Goal: Find specific page/section: Find specific page/section

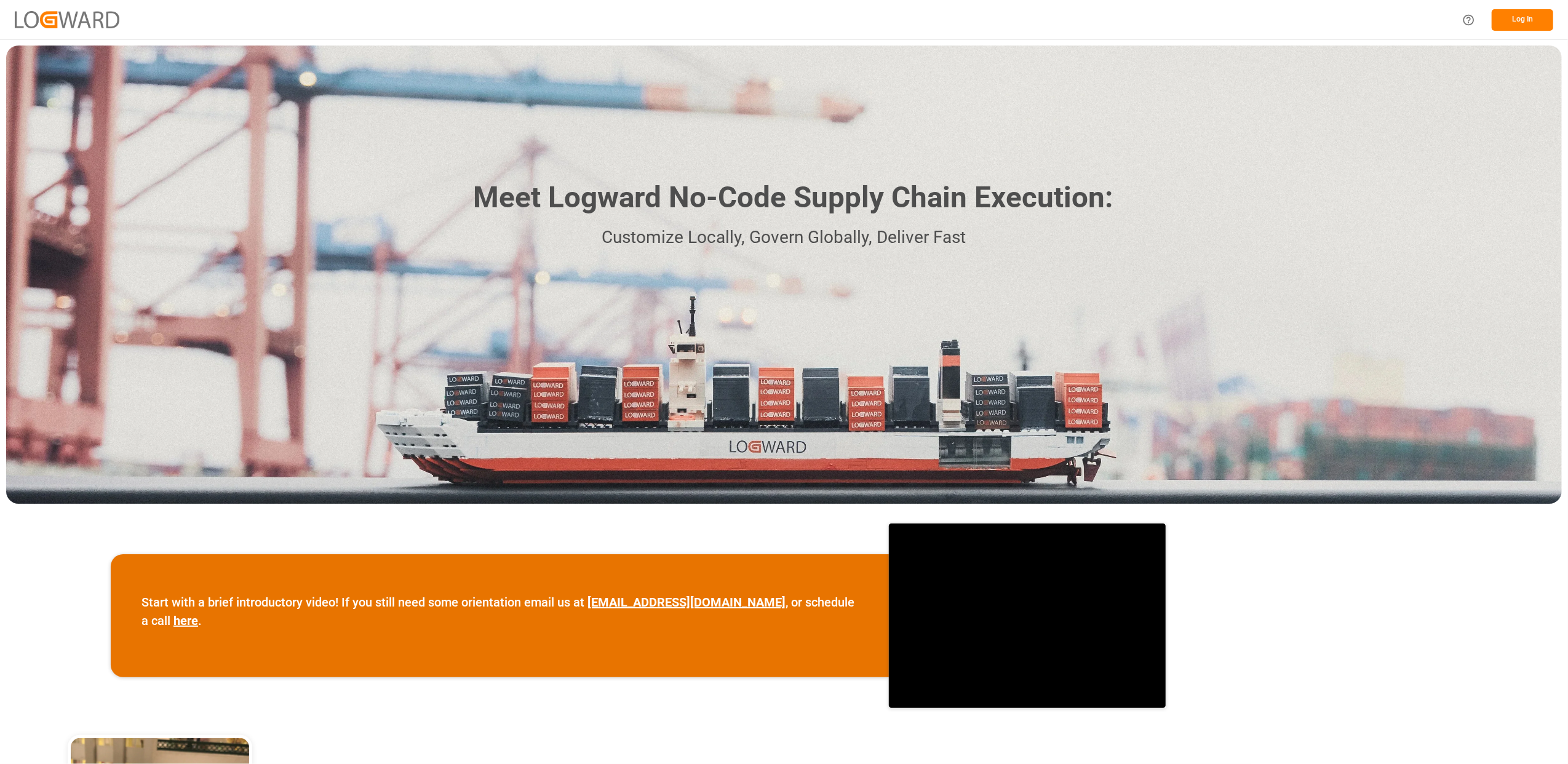
click at [1497, 197] on div "Meet Logward No-Code Supply Chain Execution: Customize Locally, Govern Globally…" at bounding box center [784, 275] width 1556 height 458
click at [1513, 17] on button "Log In" at bounding box center [1523, 20] width 61 height 22
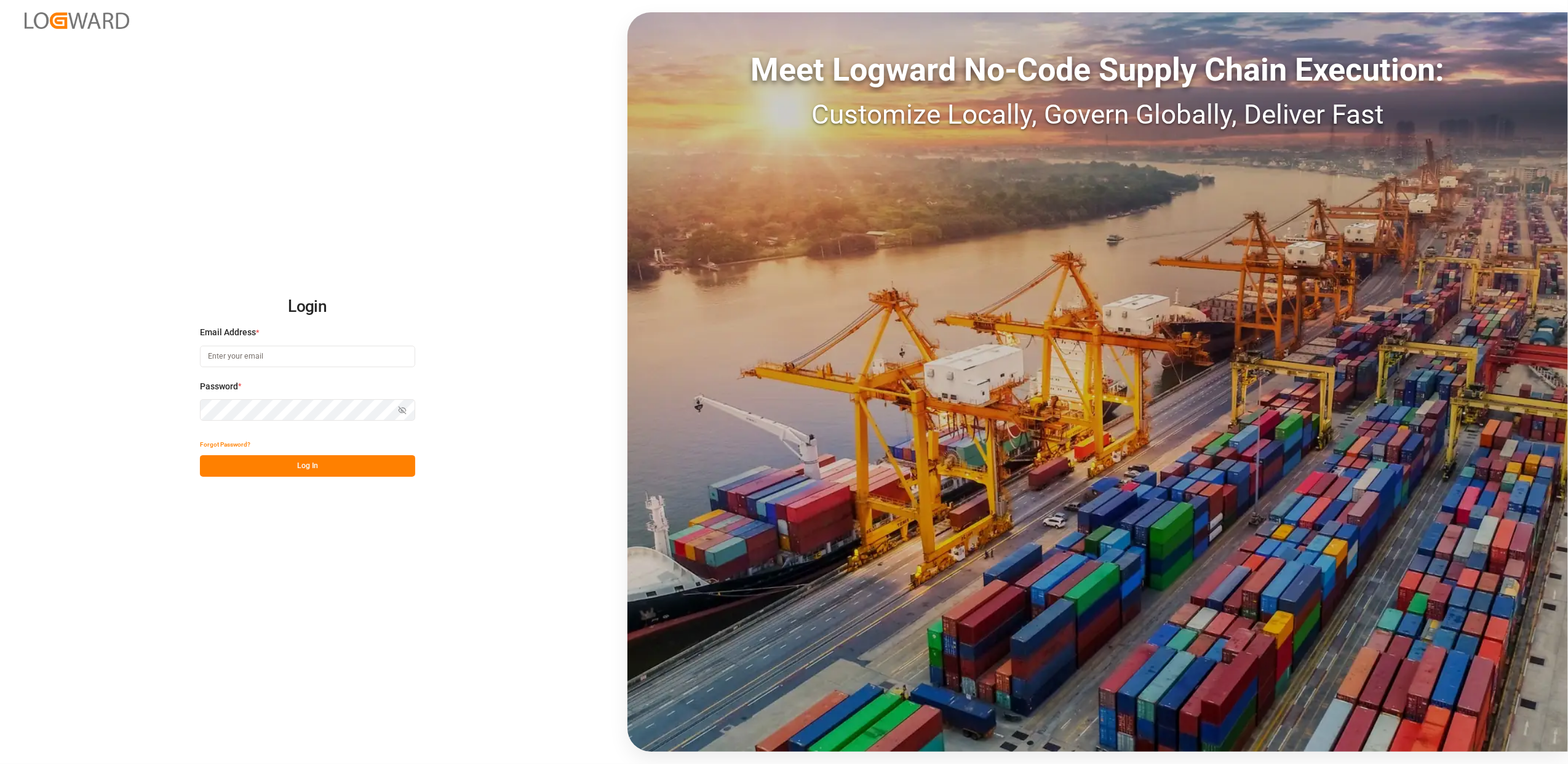
type input "[EMAIL_ADDRESS][DOMAIN_NAME]"
click at [285, 461] on button "Log In" at bounding box center [307, 466] width 215 height 22
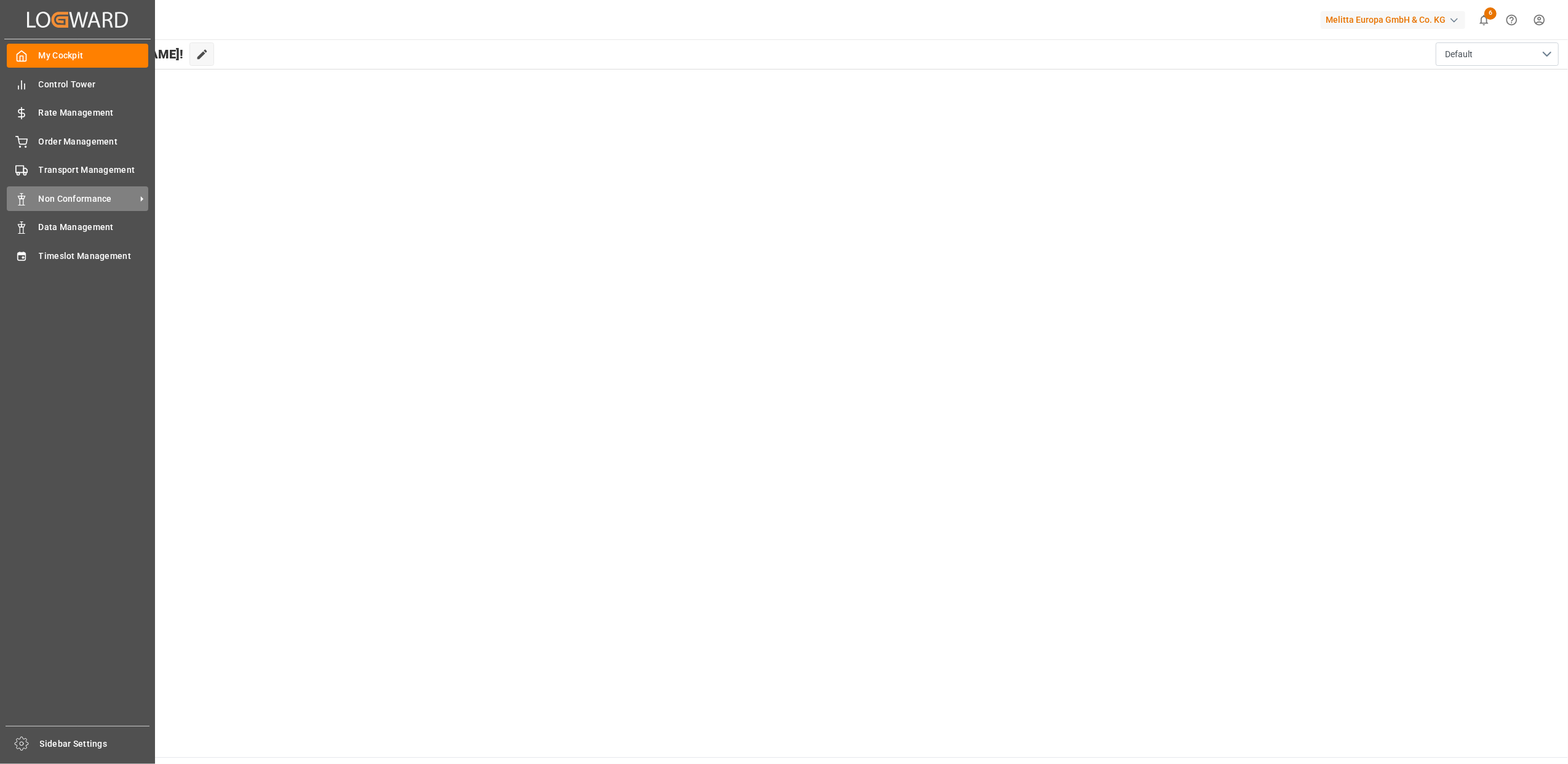
click at [107, 200] on span "Non Conformance" at bounding box center [87, 199] width 97 height 13
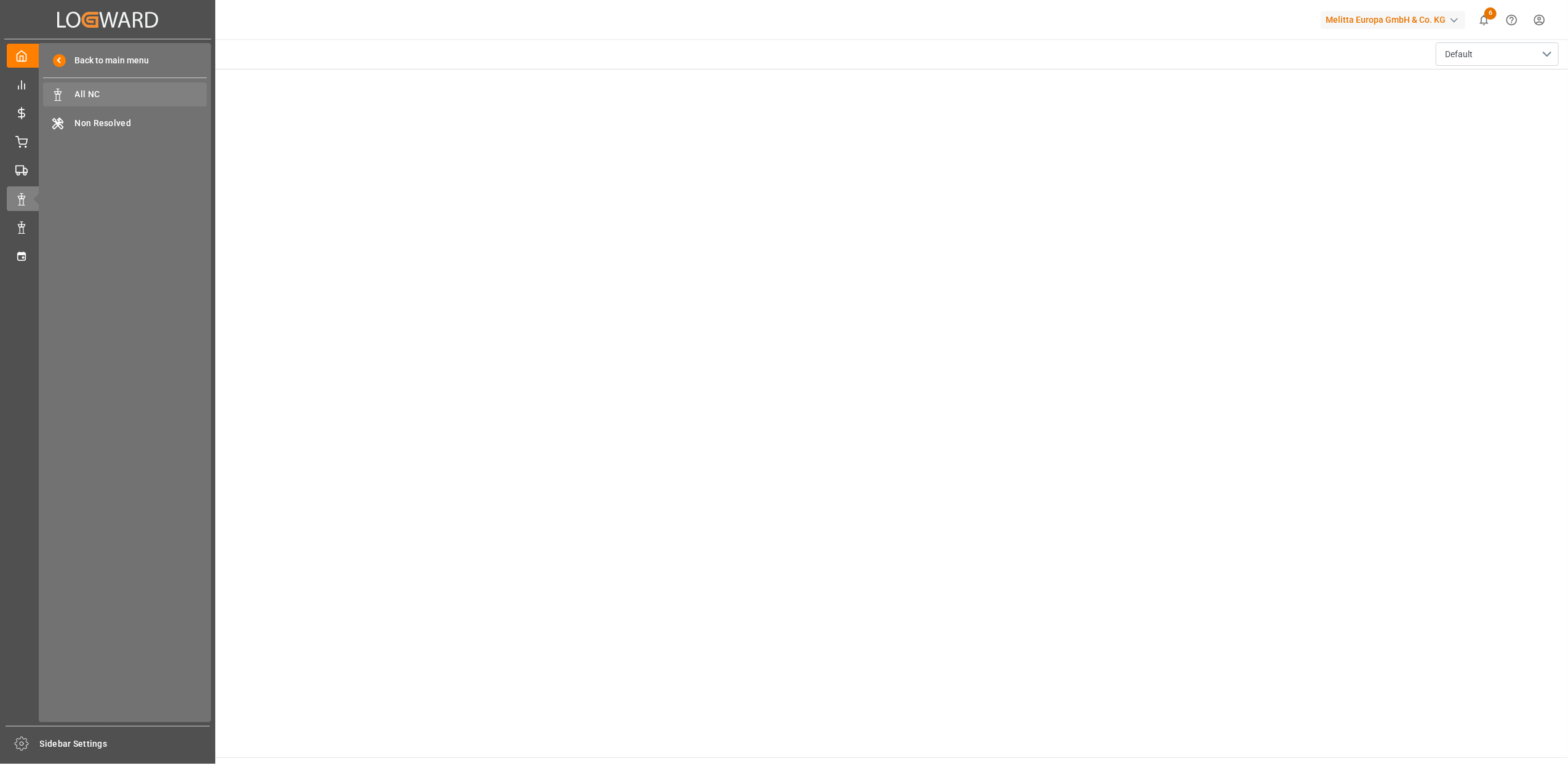
click at [102, 85] on div "All NC All NC" at bounding box center [125, 94] width 164 height 24
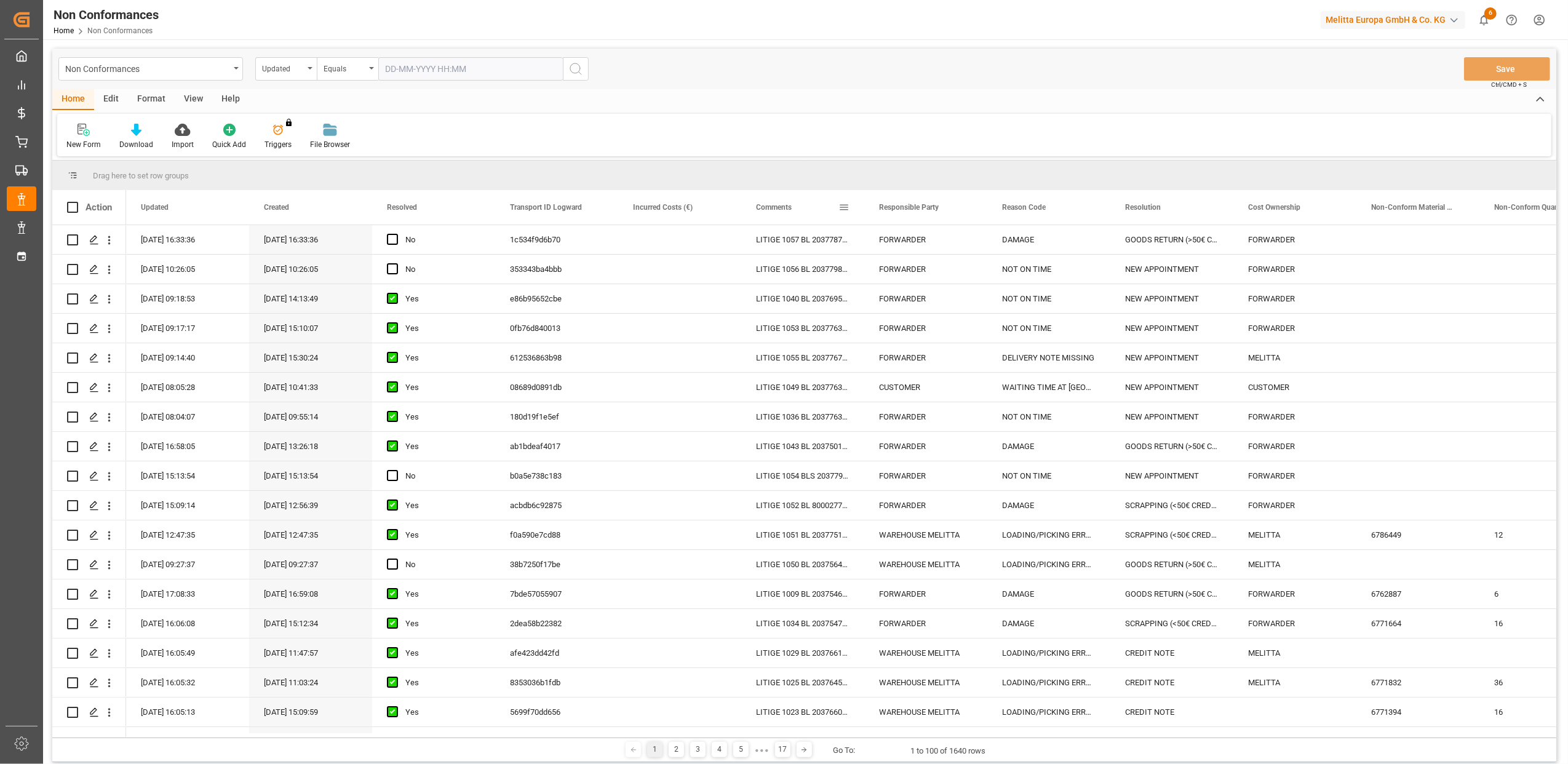
click at [848, 207] on span at bounding box center [844, 207] width 11 height 11
click at [901, 207] on span "filter" at bounding box center [901, 209] width 11 height 11
click at [956, 242] on span "Filtering operator" at bounding box center [954, 243] width 11 height 11
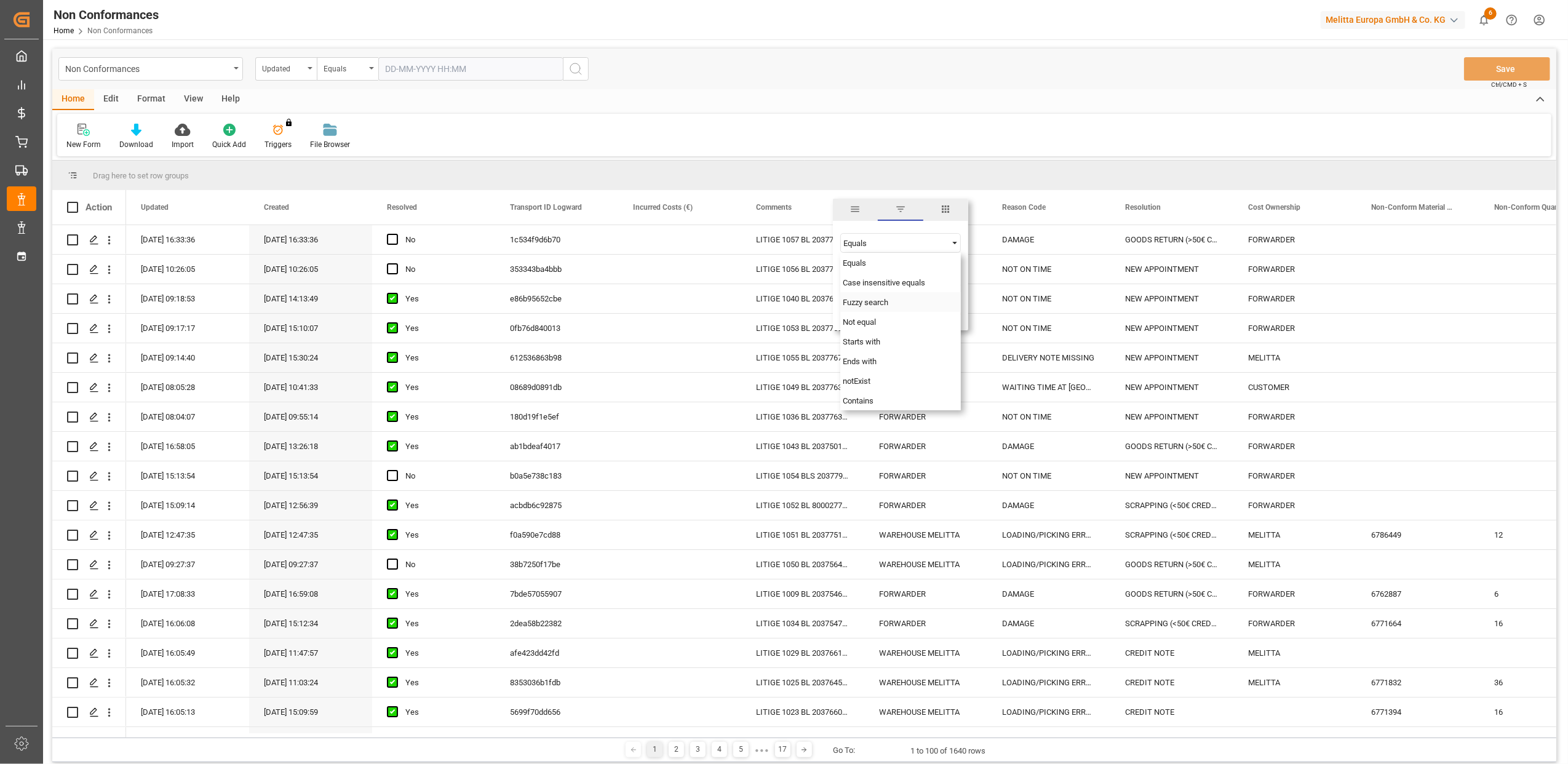
click at [858, 303] on span "Fuzzy search" at bounding box center [865, 302] width 45 height 9
click at [865, 273] on input "Filter Value" at bounding box center [900, 274] width 120 height 25
paste input "20377521"
type input "20377521"
click at [905, 311] on button "Apply" at bounding box center [917, 311] width 23 height 12
